Goal: Navigation & Orientation: Understand site structure

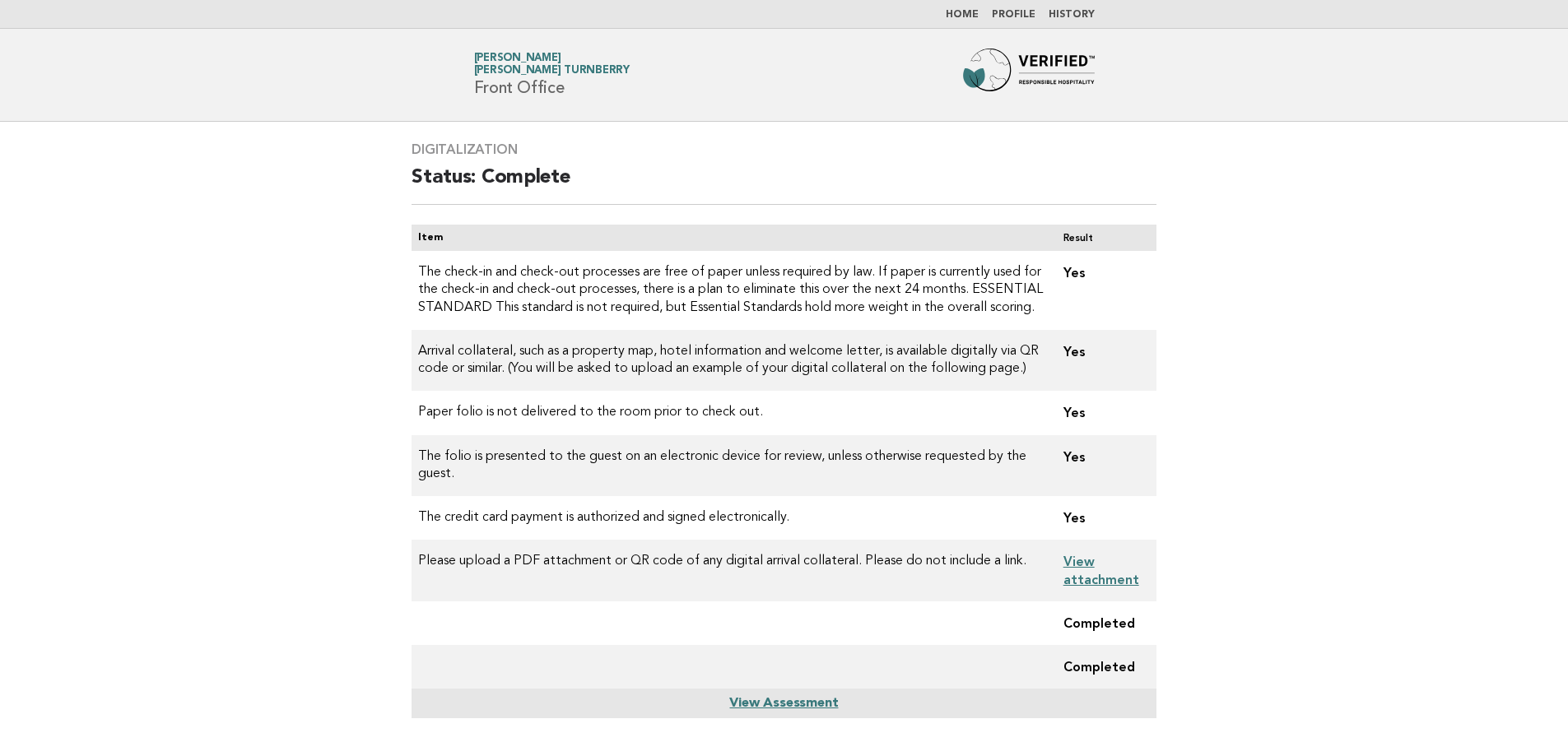
click at [963, 17] on link "Home" at bounding box center [962, 14] width 33 height 10
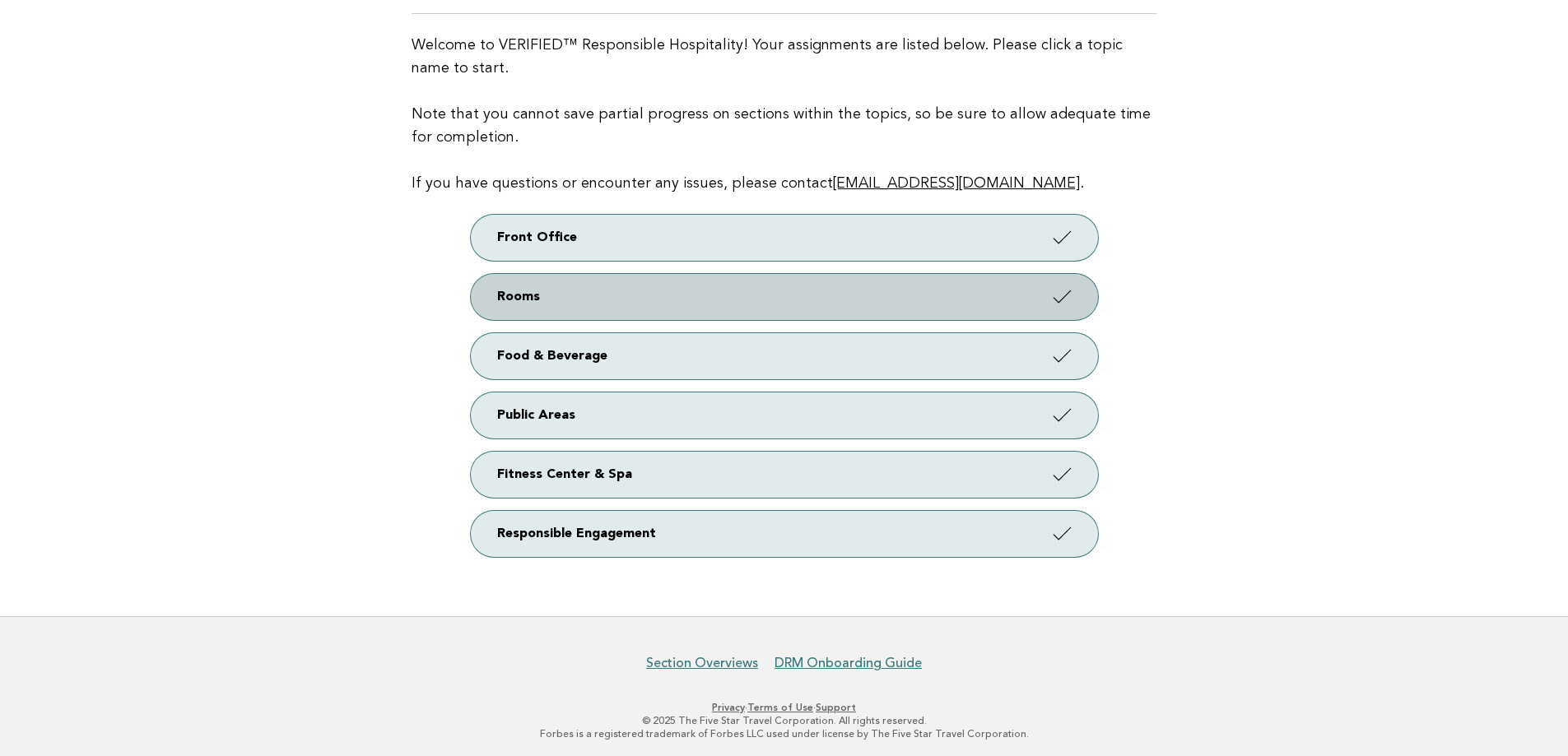
scroll to position [172, 0]
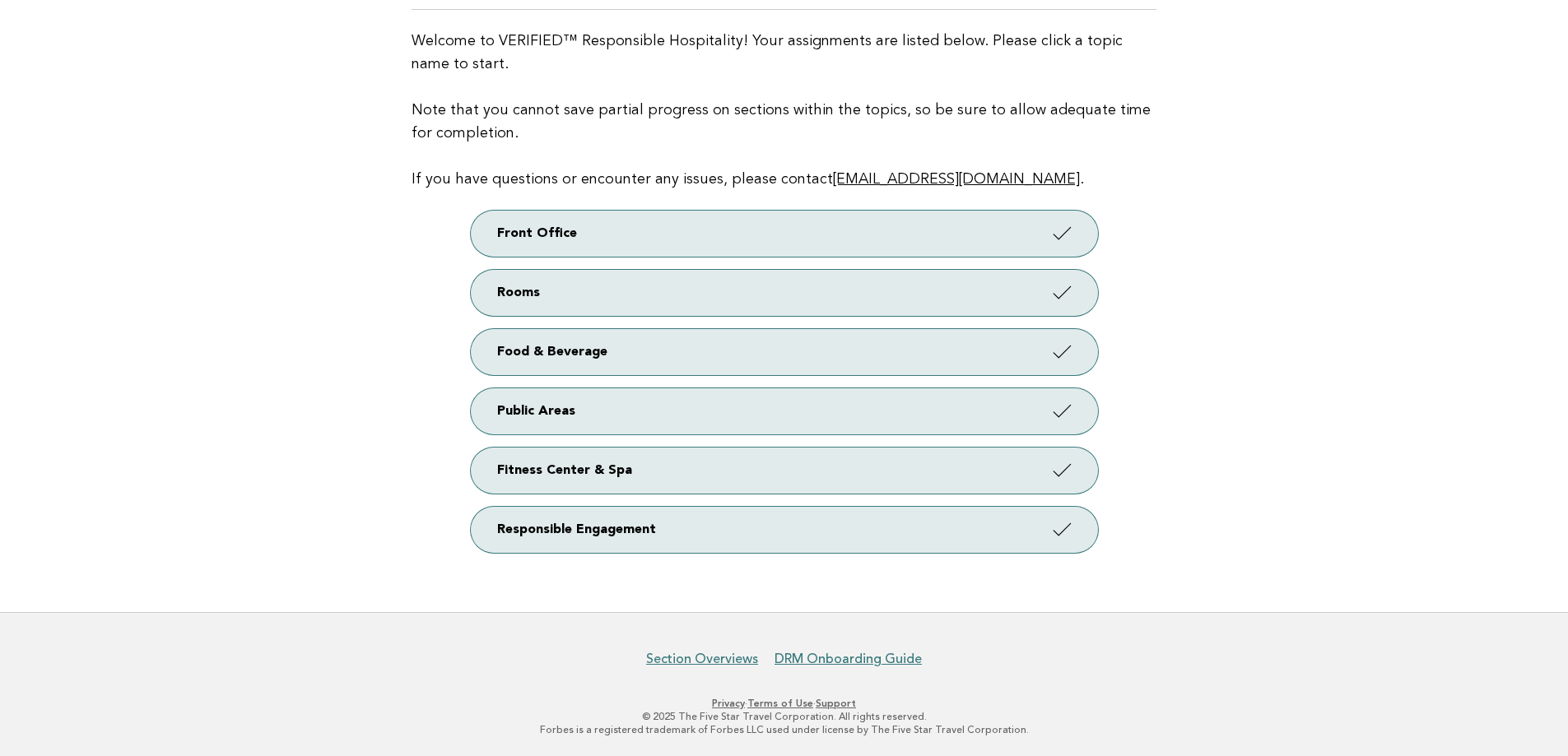
click at [726, 646] on nav "Section Overviews DRM Onboarding Guide" at bounding box center [784, 650] width 1568 height 35
click at [719, 662] on link "Section Overviews" at bounding box center [702, 659] width 112 height 16
